Goal: Information Seeking & Learning: Learn about a topic

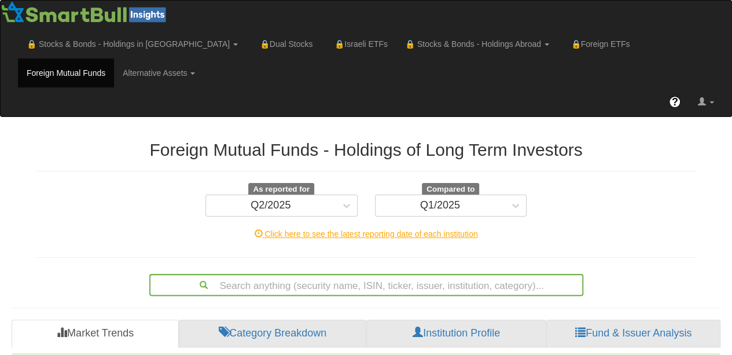
click at [248, 286] on div "Search anything (security name, ISIN, ticker, issuer, institution, category)..." at bounding box center [366, 285] width 434 height 22
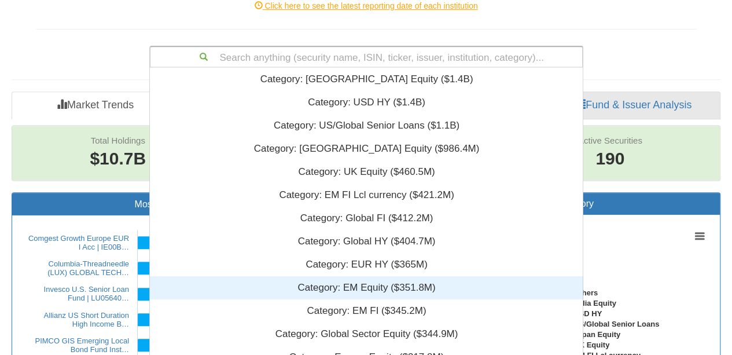
scroll to position [279, 424]
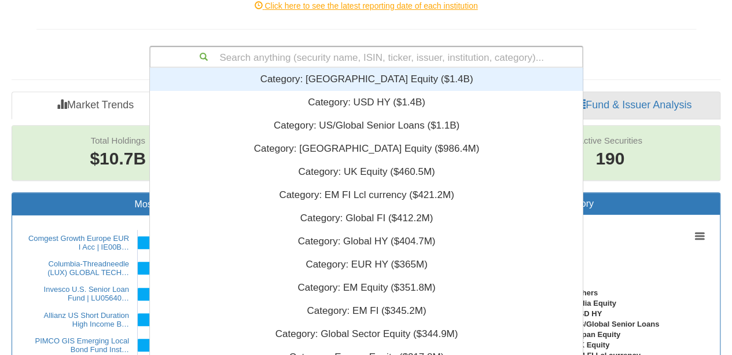
click at [248, 56] on div "Search anything (security name, ISIN, ticker, issuer, institution, category)..." at bounding box center [365, 57] width 431 height 20
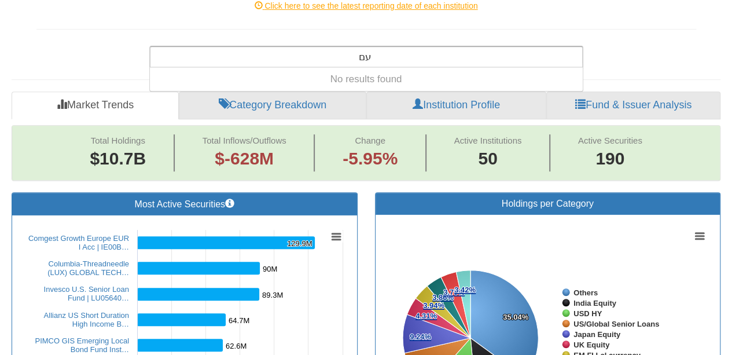
type input "ע"
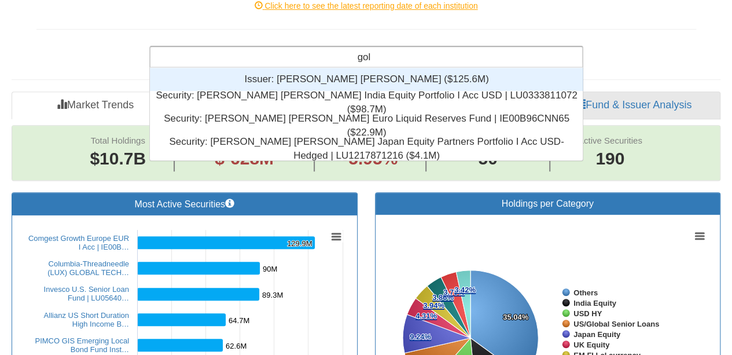
scroll to position [83, 424]
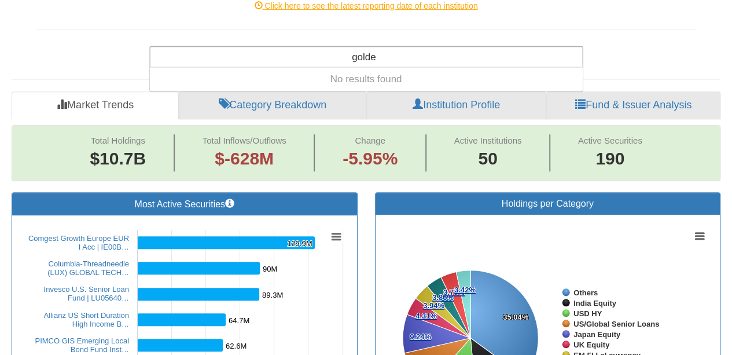
type input "gold"
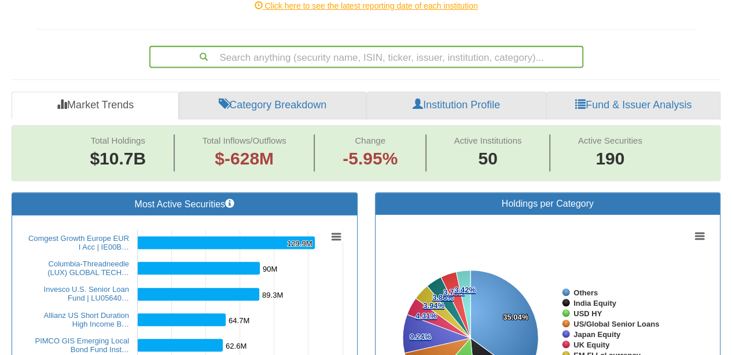
click at [699, 64] on div "Search anything (security name, ISIN, ticker, issuer, institution, category)..." at bounding box center [366, 54] width 677 height 27
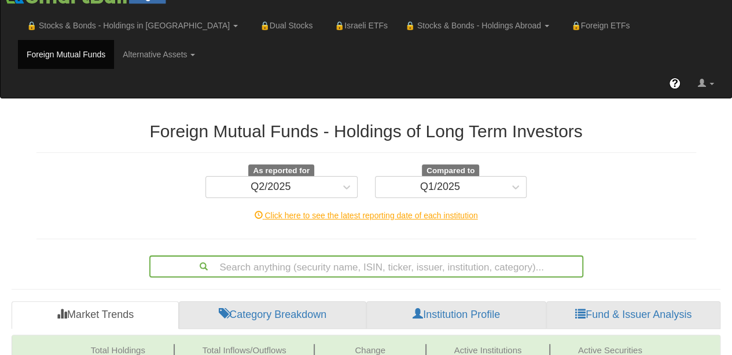
scroll to position [0, 0]
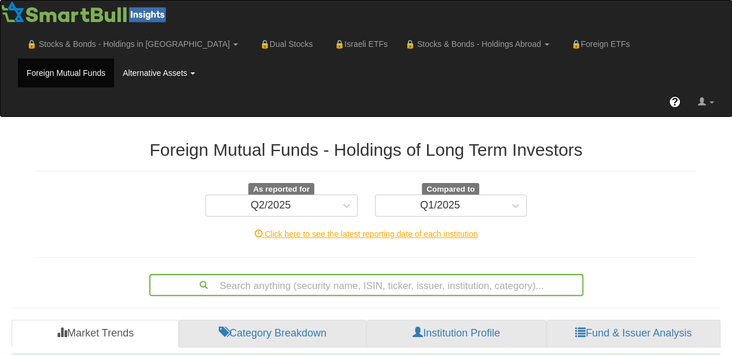
click at [114, 75] on link "Alternative Assets" at bounding box center [159, 72] width 90 height 29
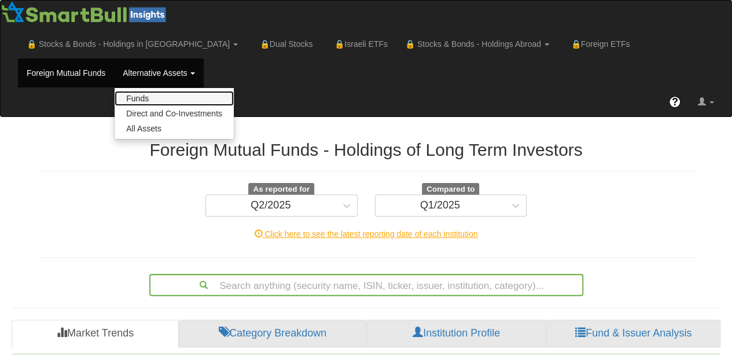
click at [115, 99] on link "Funds" at bounding box center [174, 98] width 119 height 15
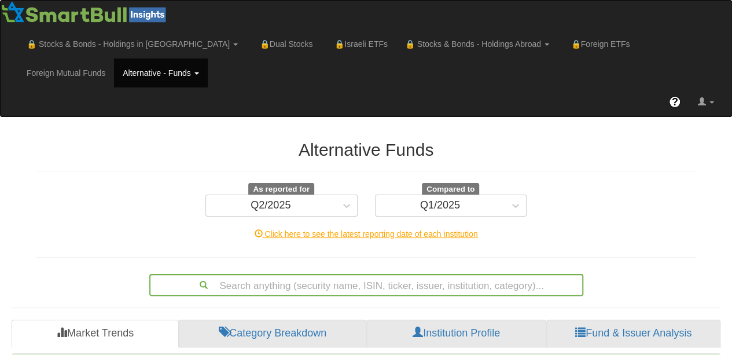
click at [236, 283] on div "Search anything (security name, ISIN, ticker, issuer, institution, category)..." at bounding box center [366, 285] width 434 height 22
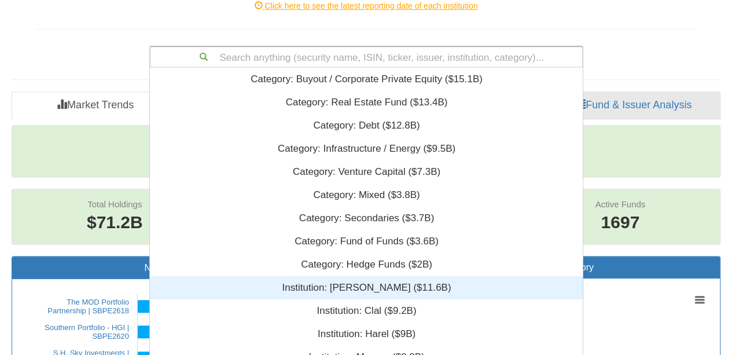
scroll to position [279, 424]
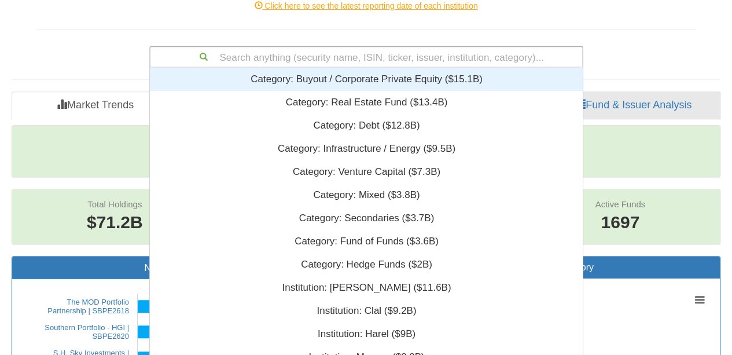
click at [240, 57] on div "Search anything (security name, ISIN, ticker, issuer, institution, category)..." at bounding box center [365, 57] width 431 height 20
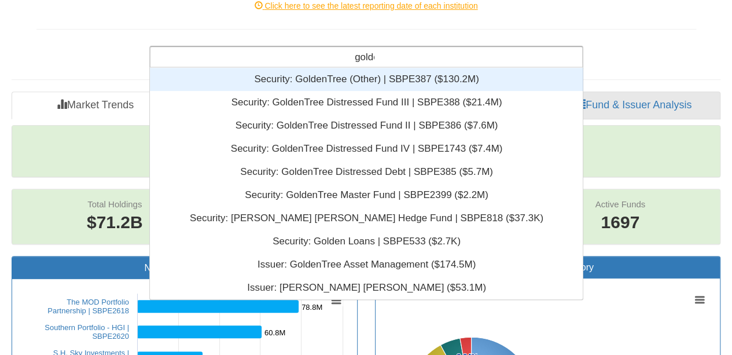
scroll to position [176, 424]
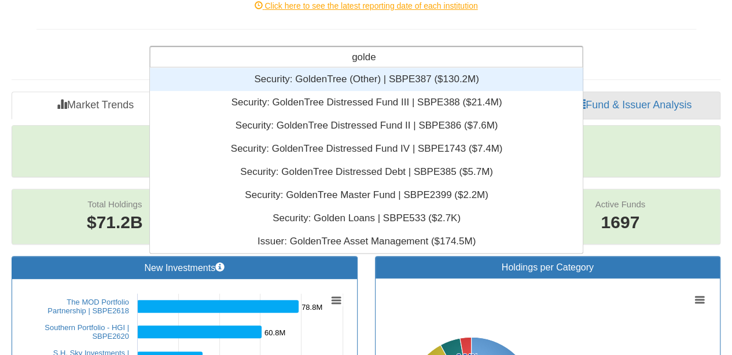
type input "golden"
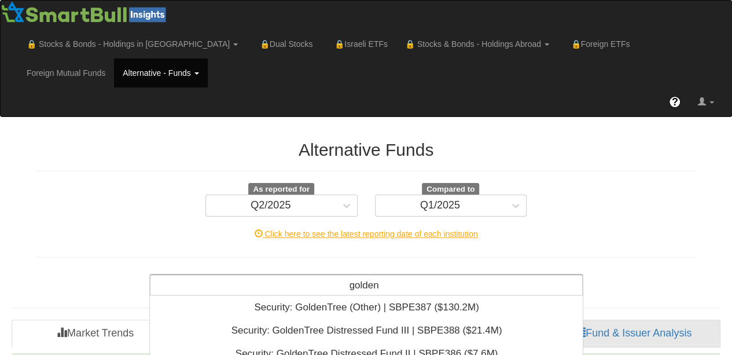
scroll to position [0, 0]
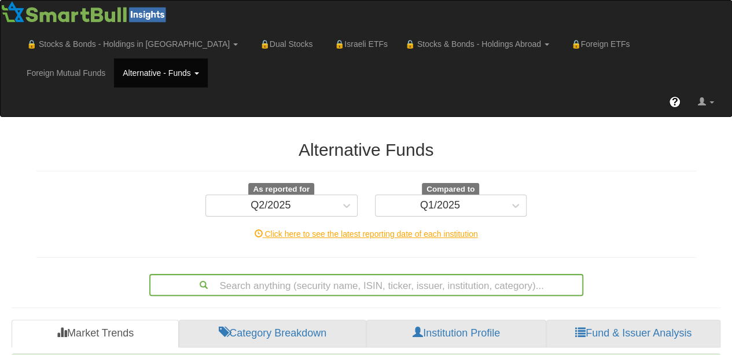
click at [561, 169] on div "Alternative Funds As reported for Q2/2025 Compared to Q1/2025" at bounding box center [365, 178] width 659 height 76
click at [261, 283] on div "Search anything (security name, ISIN, ticker, issuer, institution, category)..." at bounding box center [366, 285] width 434 height 22
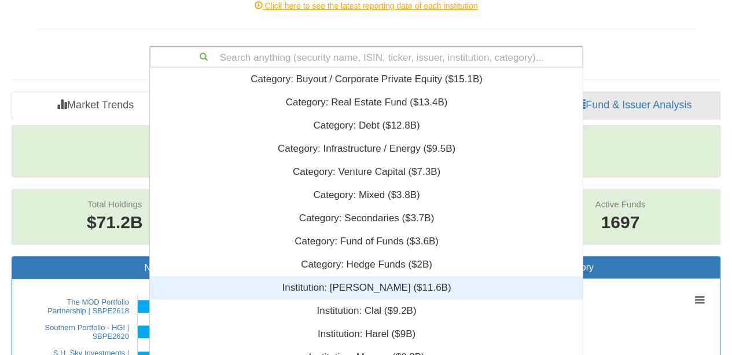
scroll to position [279, 424]
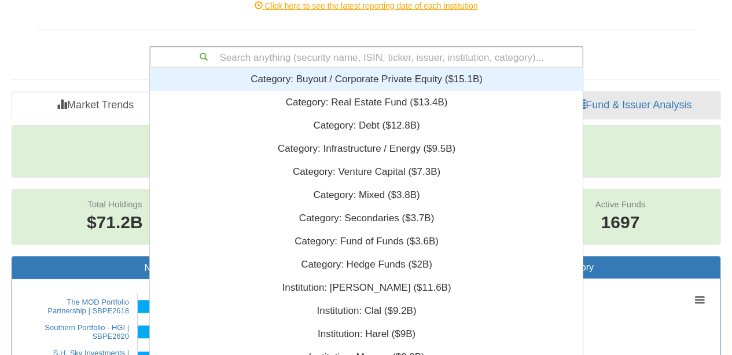
click at [250, 62] on div "Search anything (security name, ISIN, ticker, issuer, institution, category)..." at bounding box center [365, 57] width 431 height 20
click at [250, 58] on div "Search anything (security name, ISIN, ticker, issuer, institution, category)..." at bounding box center [365, 57] width 431 height 20
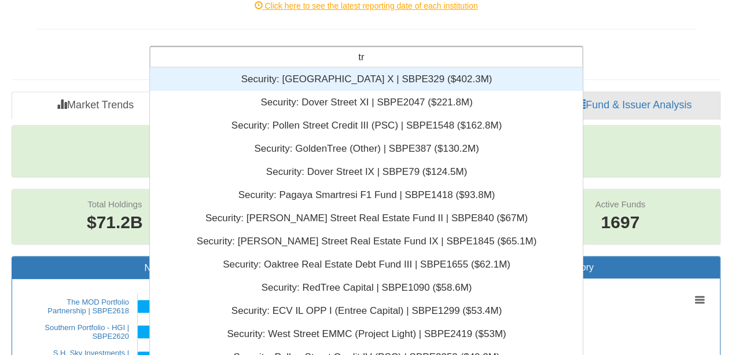
type input "t"
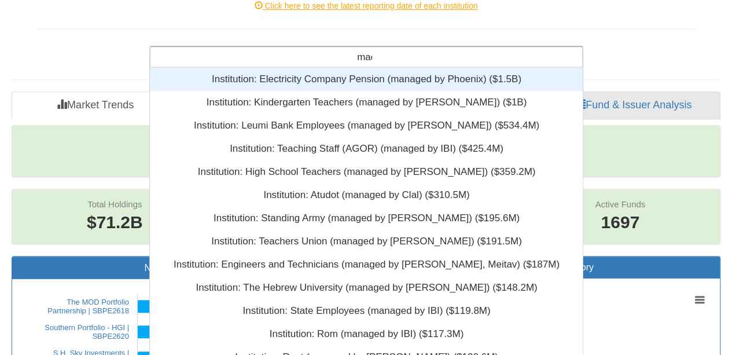
scroll to position [176, 424]
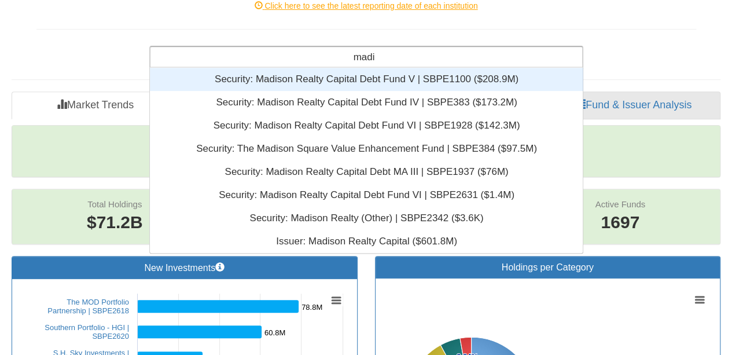
type input "madis"
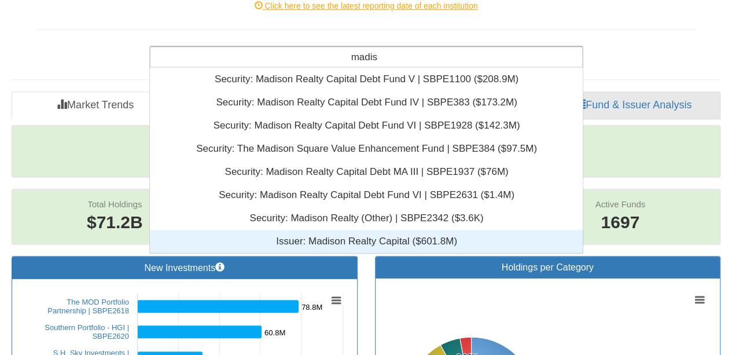
click at [350, 242] on div "Issuer: ‎Madison Realty Capital ‎($601.8M)‏" at bounding box center [366, 241] width 433 height 23
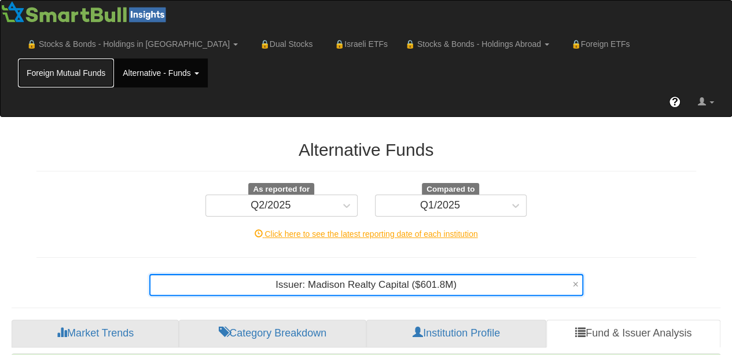
click at [114, 58] on link "Foreign Mutual Funds" at bounding box center [66, 72] width 96 height 29
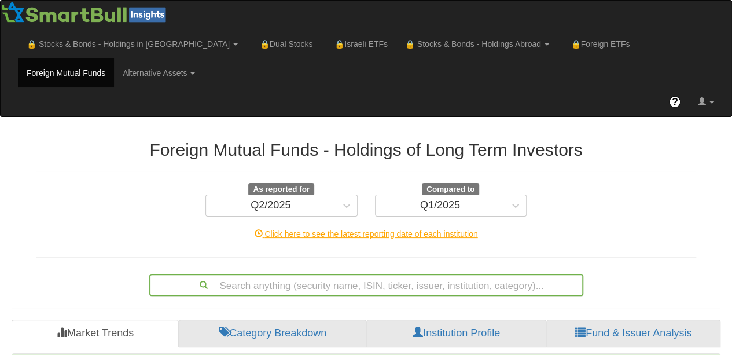
click at [327, 283] on div "Search anything (security name, ISIN, ticker, issuer, institution, category)..." at bounding box center [366, 285] width 434 height 22
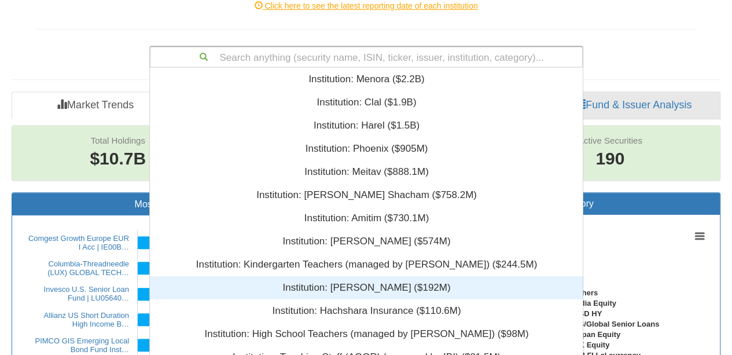
scroll to position [279, 424]
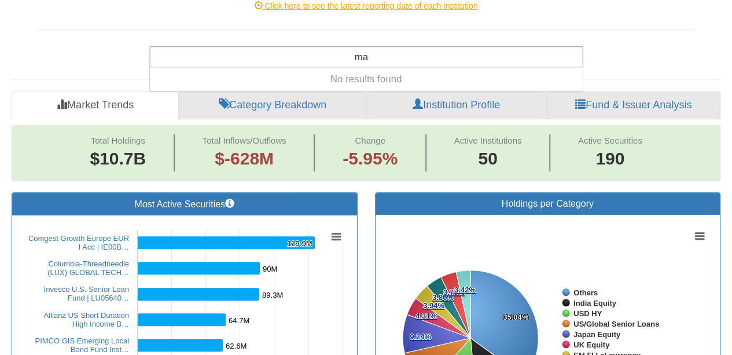
type input "m"
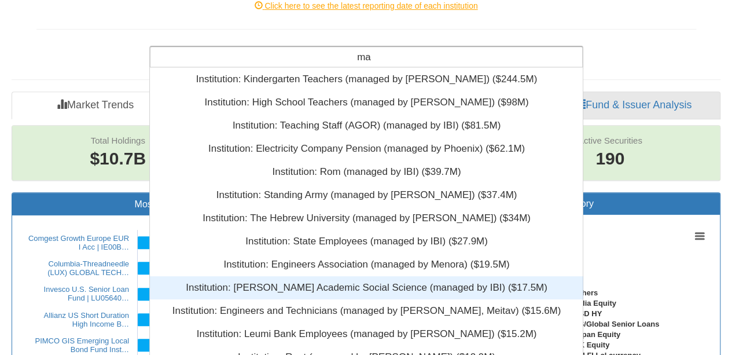
type input "m"
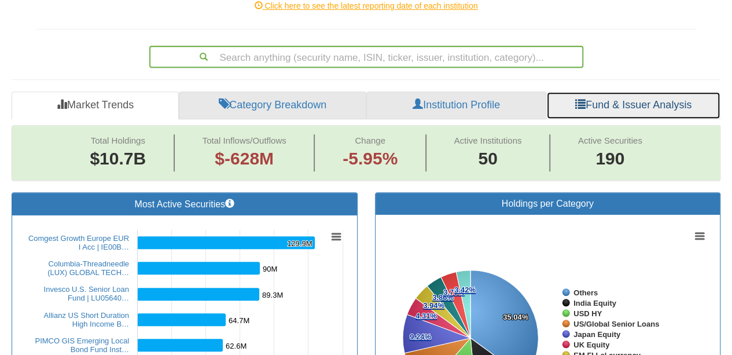
click at [622, 105] on link "Fund & Issuer Analysis" at bounding box center [633, 105] width 174 height 28
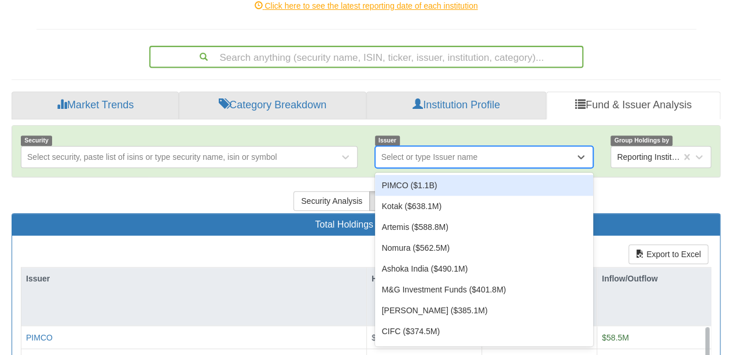
click at [471, 158] on div "Select or type Issuer name" at bounding box center [429, 157] width 97 height 12
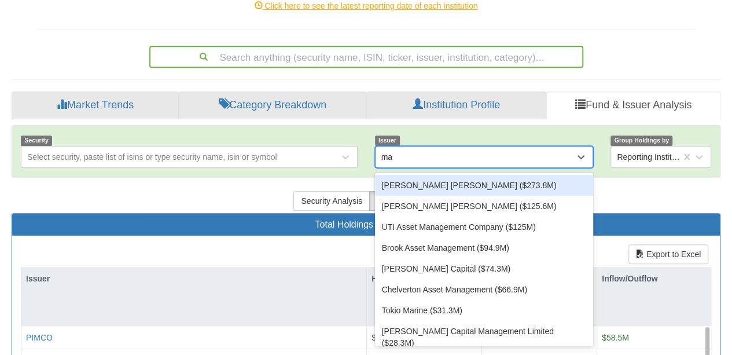
type input "m"
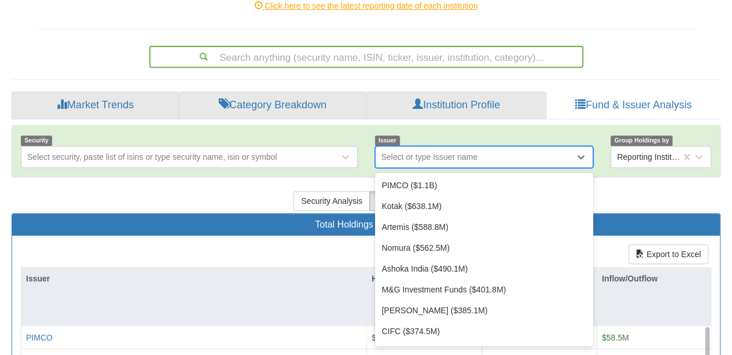
click at [661, 58] on div "Search anything (security name, ISIN, ticker, issuer, institution, category)..." at bounding box center [366, 54] width 677 height 27
